Goal: Task Accomplishment & Management: Use online tool/utility

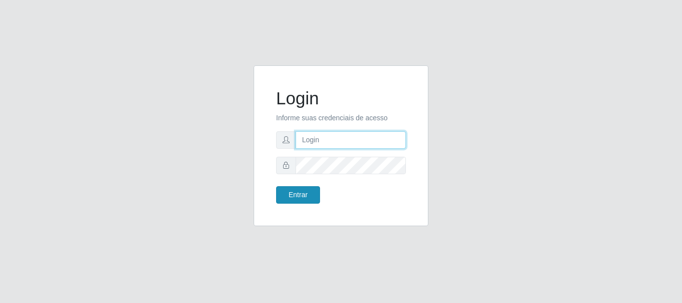
type input "[EMAIL_ADDRESS][DOMAIN_NAME]"
click at [308, 148] on input "[EMAIL_ADDRESS][DOMAIN_NAME]" at bounding box center [351, 139] width 110 height 17
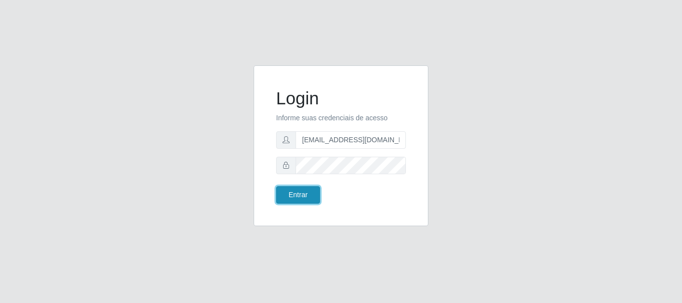
click at [296, 197] on button "Entrar" at bounding box center [298, 194] width 44 height 17
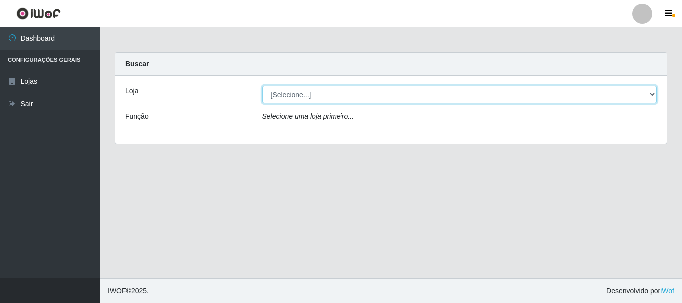
click at [319, 93] on select "[Selecione...] Atacado Vem - Loja 31 [GEOGRAPHIC_DATA]" at bounding box center [459, 94] width 395 height 17
select select "437"
click at [262, 86] on select "[Selecione...] Atacado Vem - Loja 31 [GEOGRAPHIC_DATA]" at bounding box center [459, 94] width 395 height 17
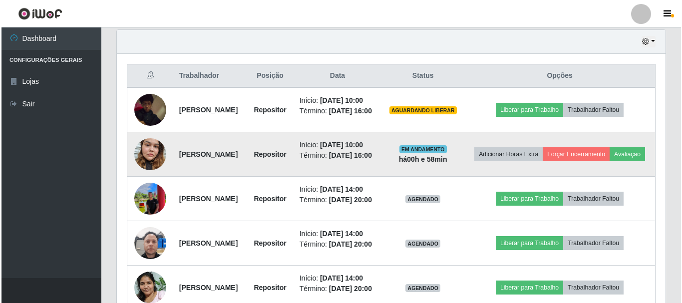
scroll to position [350, 0]
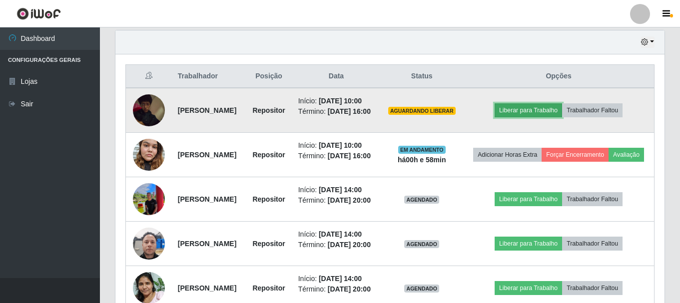
click at [550, 117] on button "Liberar para Trabalho" at bounding box center [527, 110] width 67 height 14
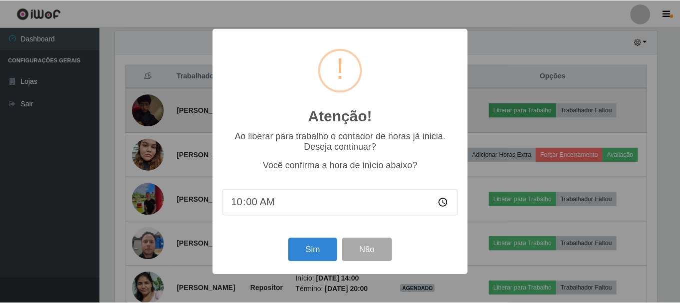
scroll to position [207, 544]
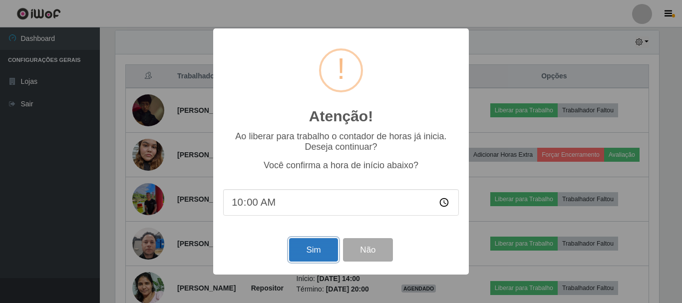
click at [317, 249] on button "Sim" at bounding box center [313, 249] width 48 height 23
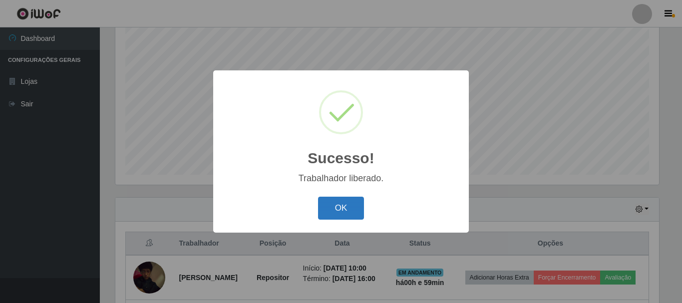
click at [340, 209] on button "OK" at bounding box center [341, 208] width 46 height 23
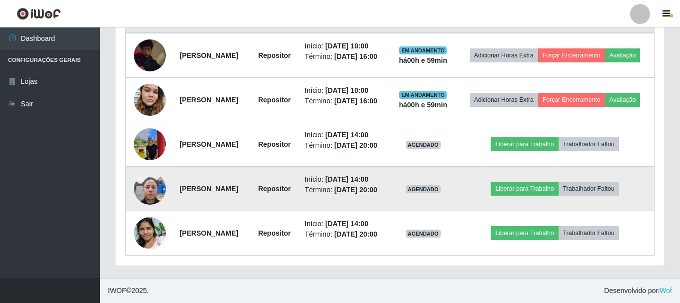
scroll to position [442, 0]
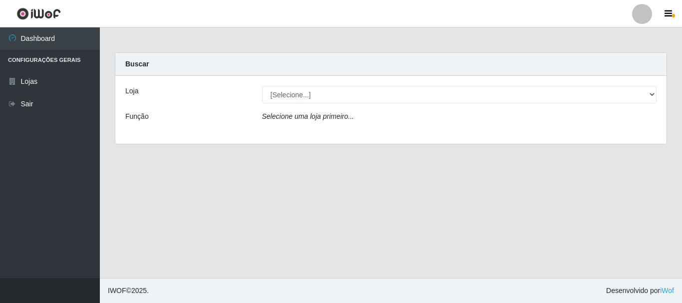
drag, startPoint x: 356, startPoint y: 83, endPoint x: 358, endPoint y: 89, distance: 5.8
click at [356, 84] on div "Loja [Selecione...] Atacado Vem - Loja 31 [GEOGRAPHIC_DATA] Função Selecione um…" at bounding box center [390, 110] width 551 height 68
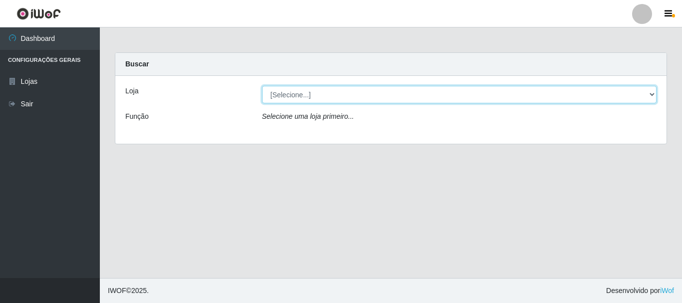
click at [358, 97] on select "[Selecione...] Atacado Vem - Loja 31 [GEOGRAPHIC_DATA]" at bounding box center [459, 94] width 395 height 17
select select "437"
click at [262, 86] on select "[Selecione...] Atacado Vem - Loja 31 [GEOGRAPHIC_DATA]" at bounding box center [459, 94] width 395 height 17
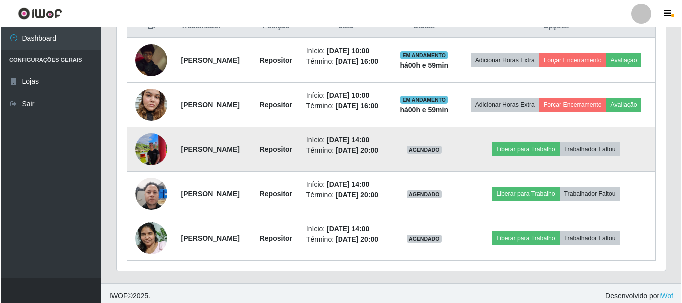
scroll to position [442, 0]
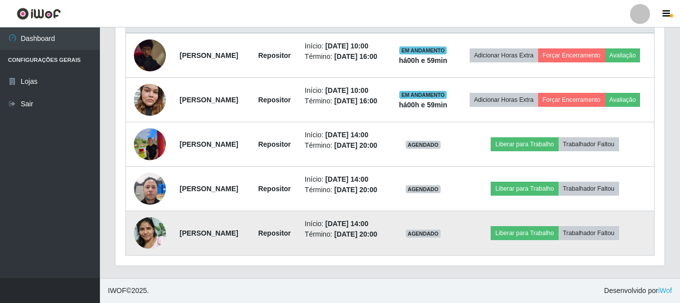
click at [136, 230] on img at bounding box center [150, 233] width 32 height 42
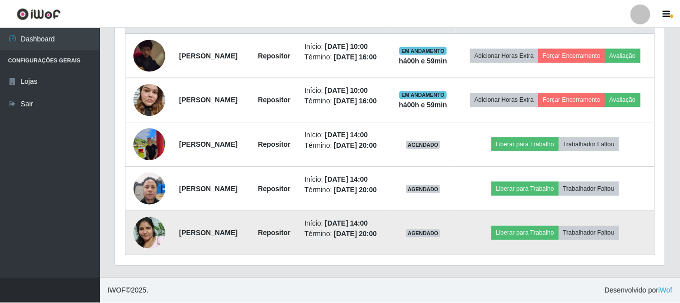
scroll to position [207, 544]
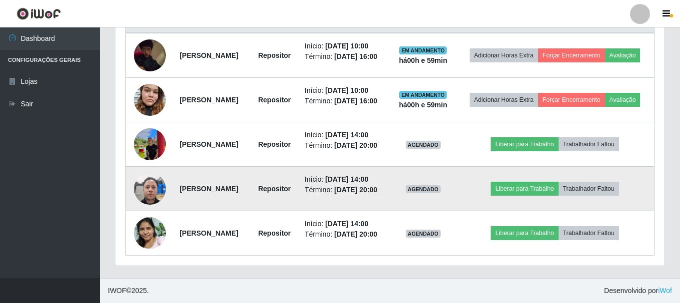
scroll to position [207, 549]
